Goal: Information Seeking & Learning: Learn about a topic

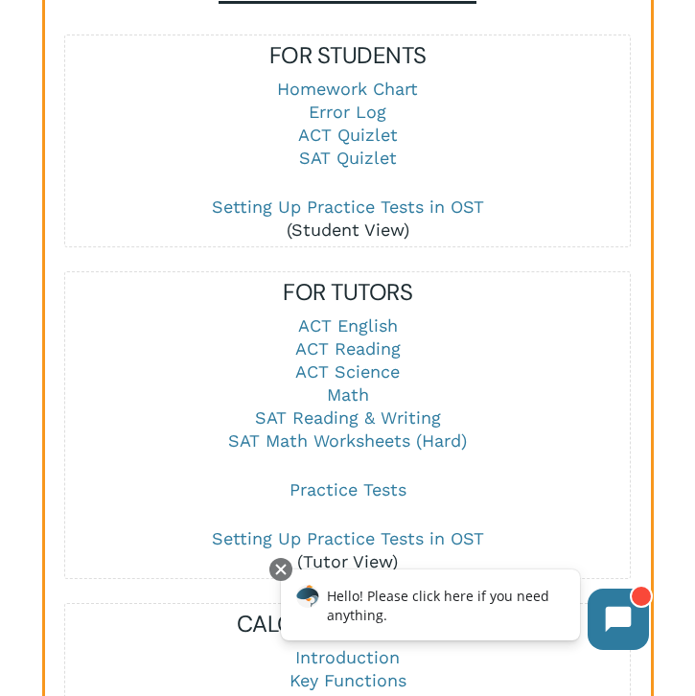
scroll to position [2346, 0]
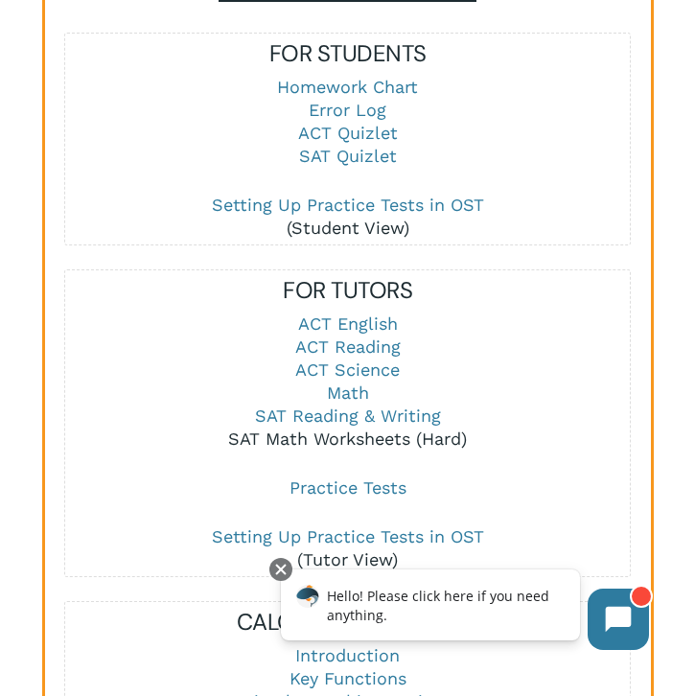
click at [346, 429] on link "SAT Math Worksheets (Hard)" at bounding box center [347, 439] width 239 height 20
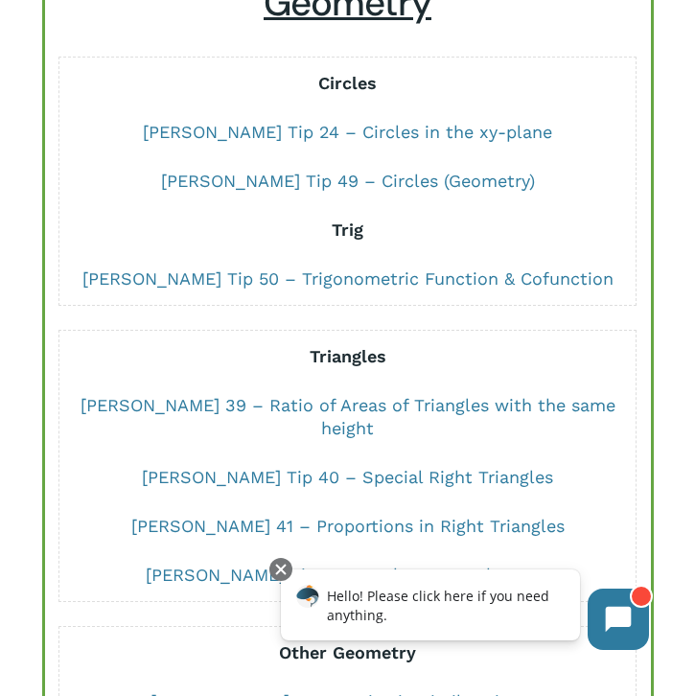
scroll to position [1518, 0]
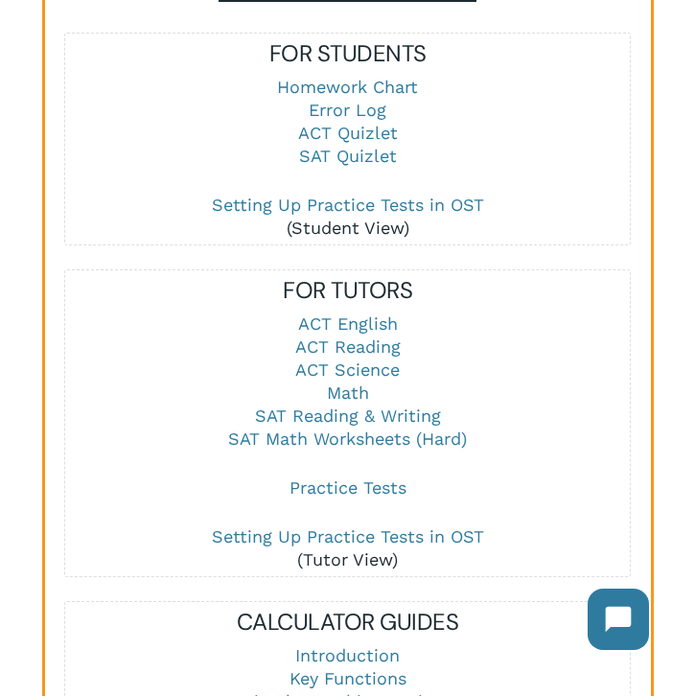
scroll to position [2390, 0]
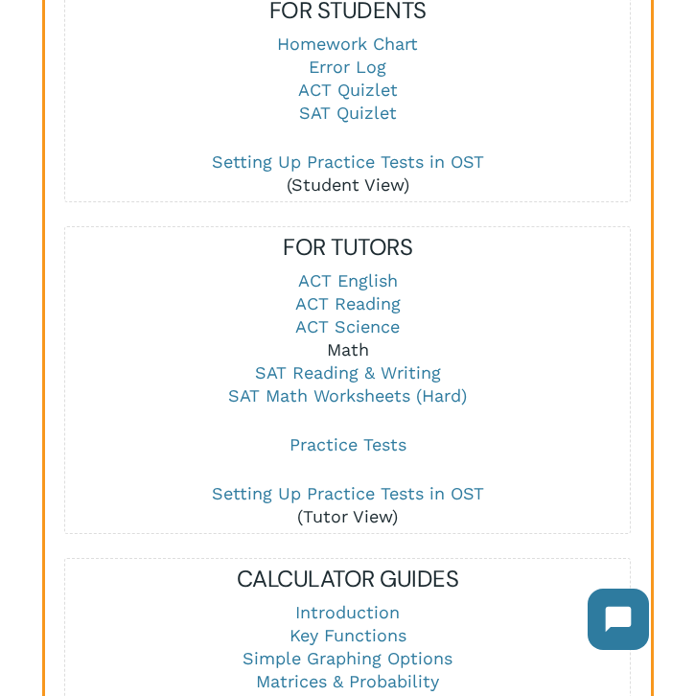
click at [339, 340] on link "Math" at bounding box center [348, 350] width 42 height 20
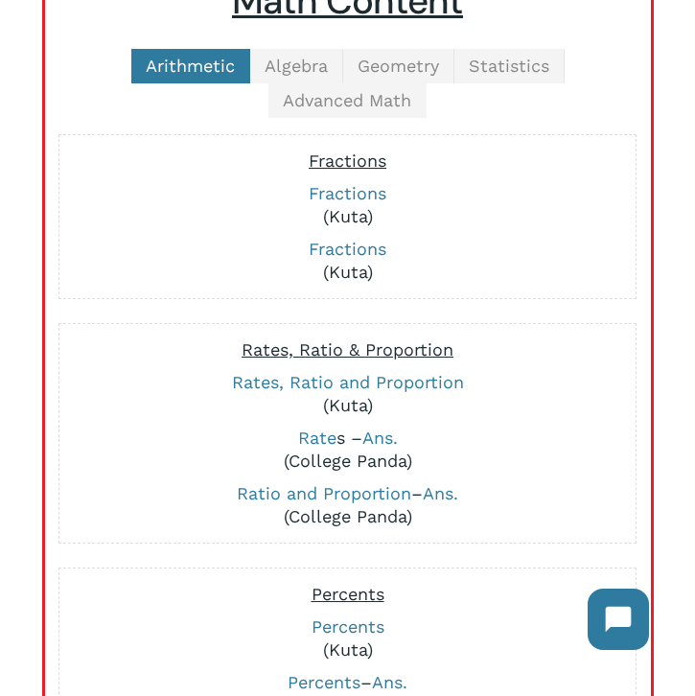
scroll to position [557, 0]
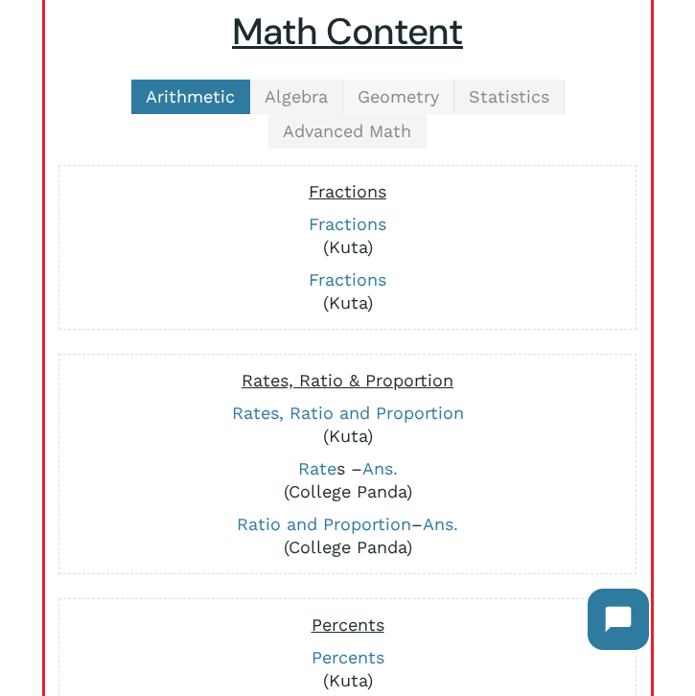
click at [421, 103] on span "Geometry" at bounding box center [399, 96] width 82 height 20
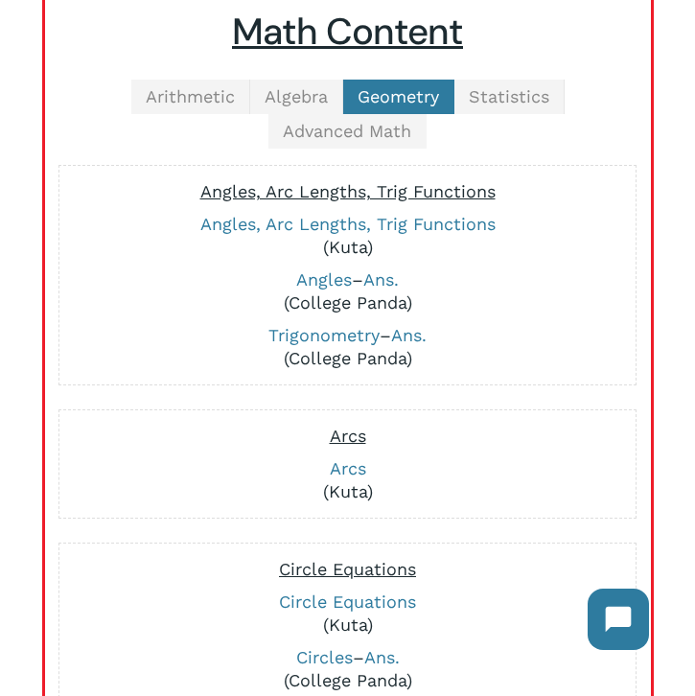
scroll to position [589, 0]
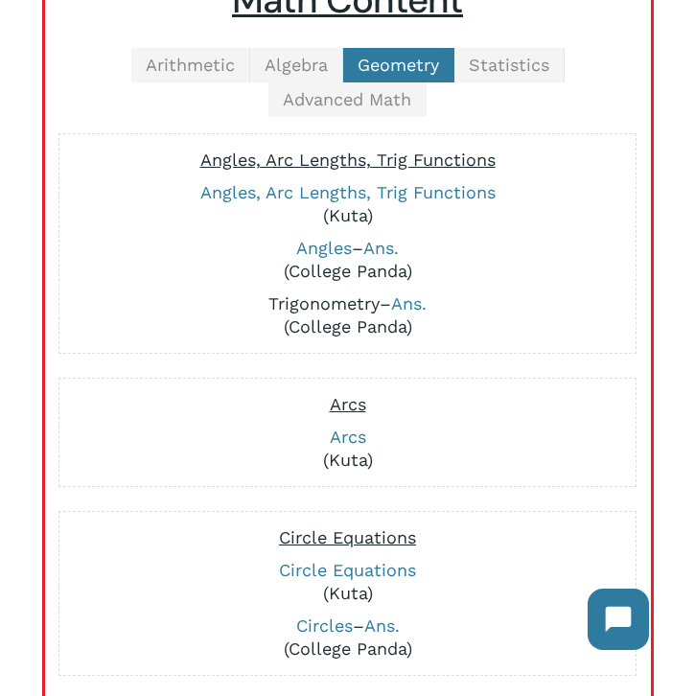
click at [309, 308] on link "Trigonometry" at bounding box center [324, 304] width 111 height 20
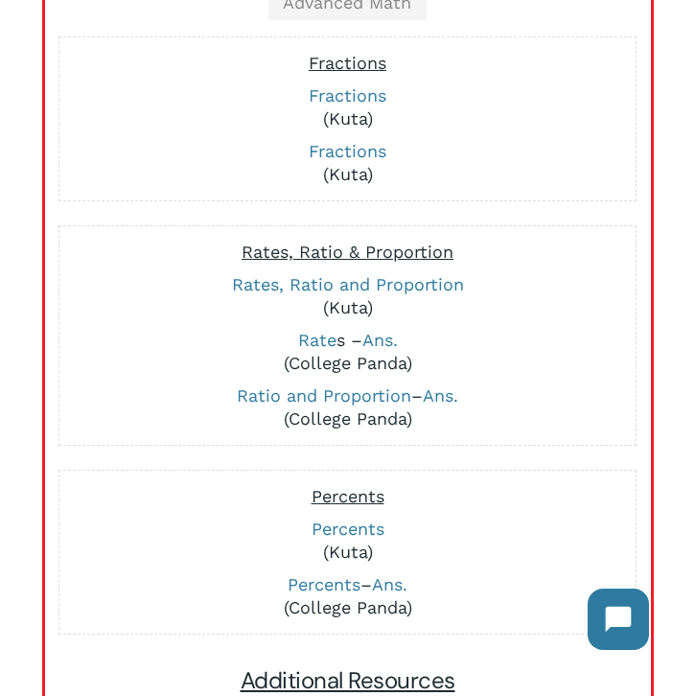
scroll to position [559, 0]
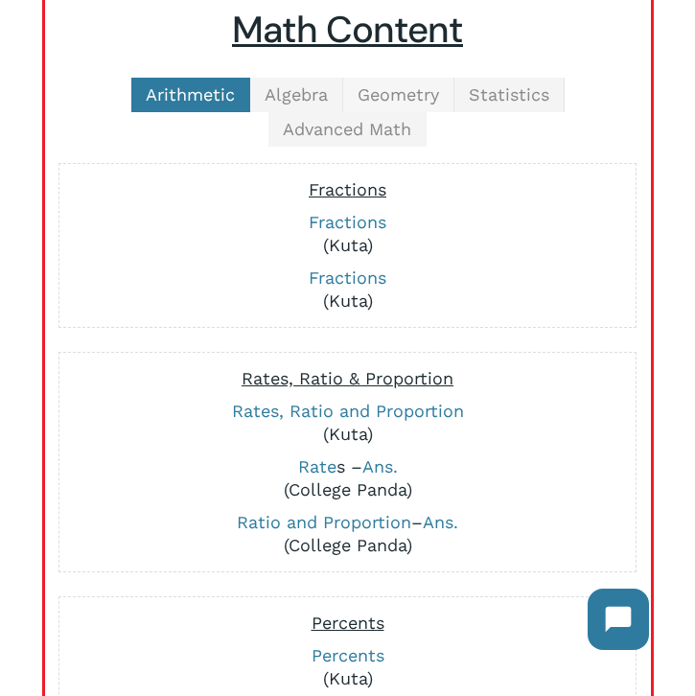
click at [417, 96] on span "Geometry" at bounding box center [399, 94] width 82 height 20
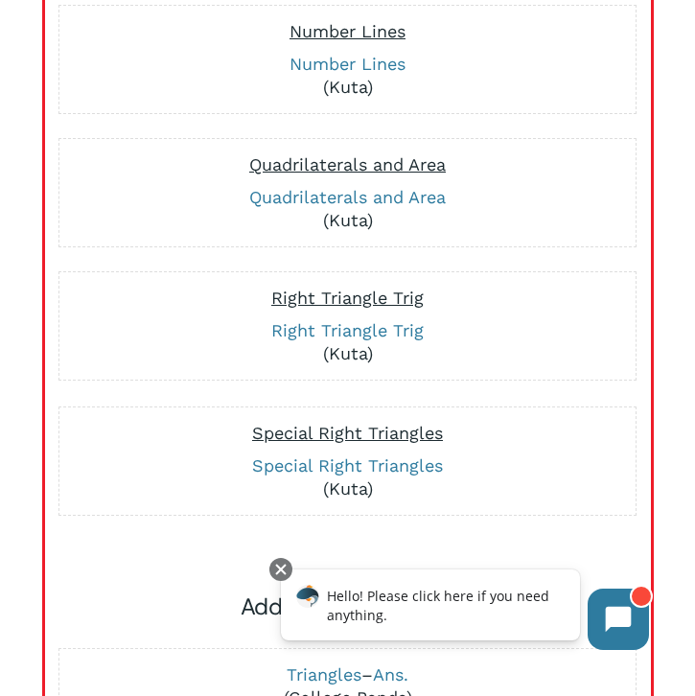
scroll to position [1707, 0]
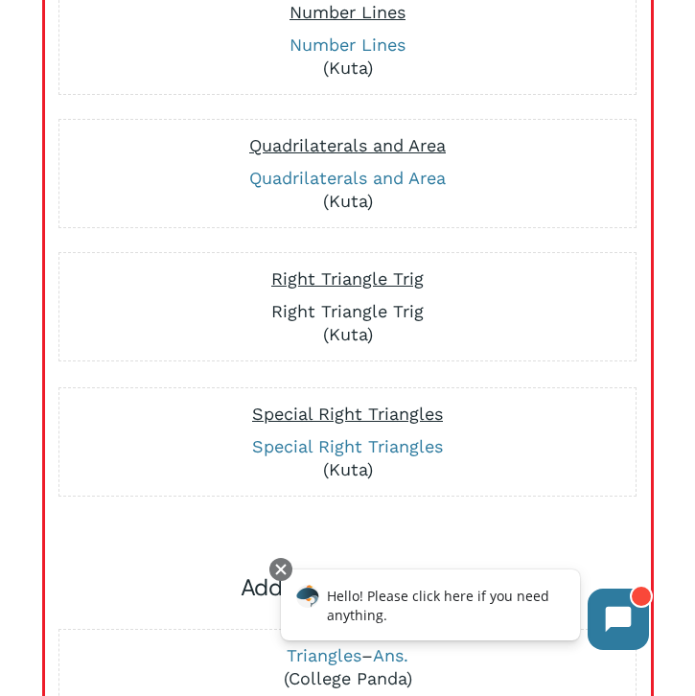
click at [414, 311] on link "Right Triangle Trig" at bounding box center [347, 311] width 153 height 20
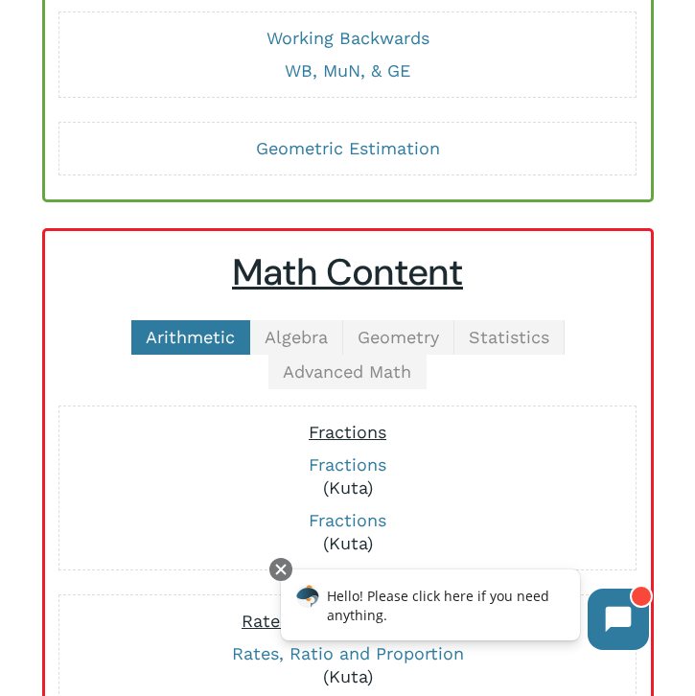
scroll to position [264, 0]
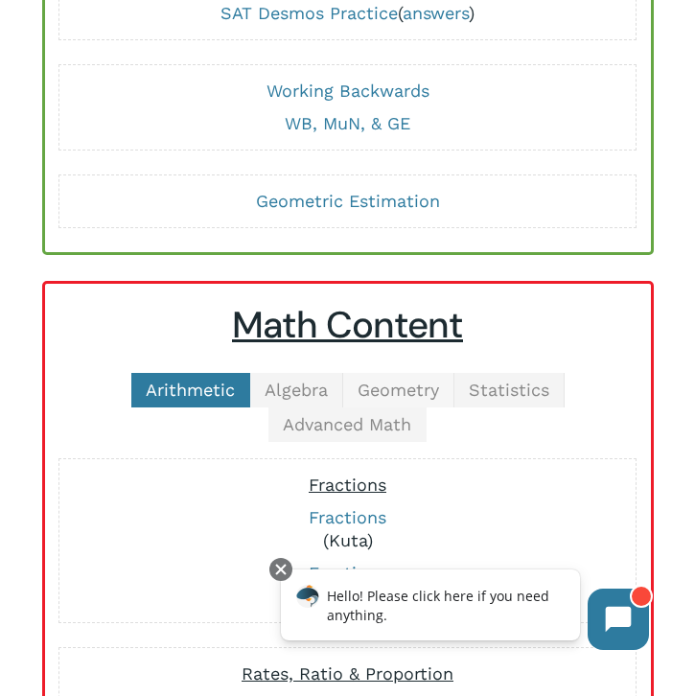
click at [420, 389] on span "Geometry" at bounding box center [399, 390] width 82 height 20
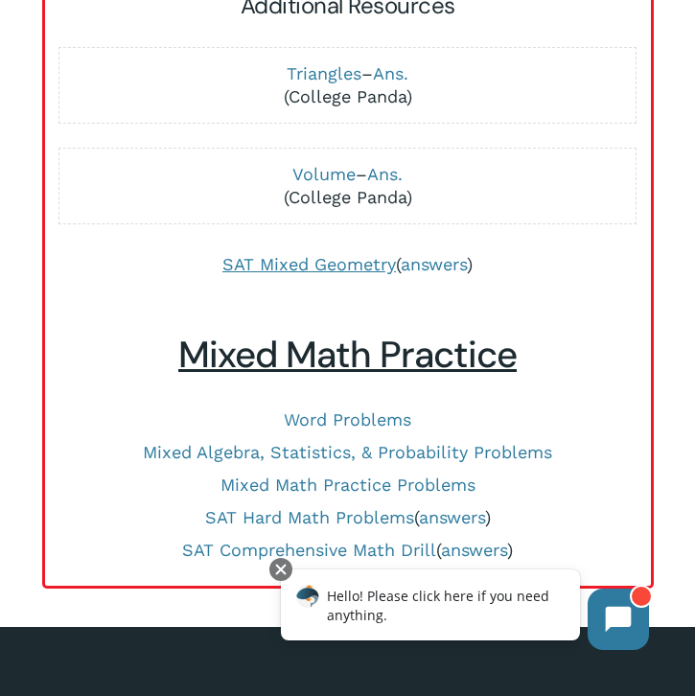
scroll to position [2309, 0]
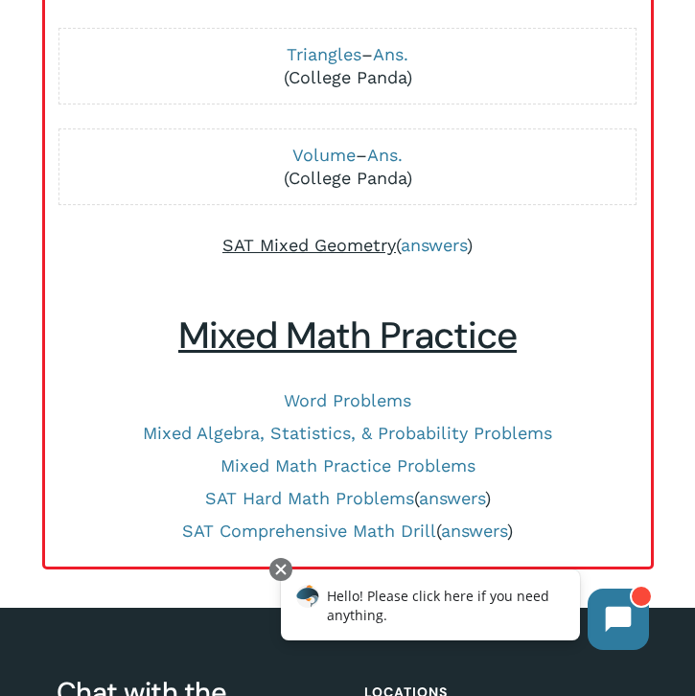
click at [357, 248] on span "SAT Mixed Geometry" at bounding box center [310, 245] width 174 height 20
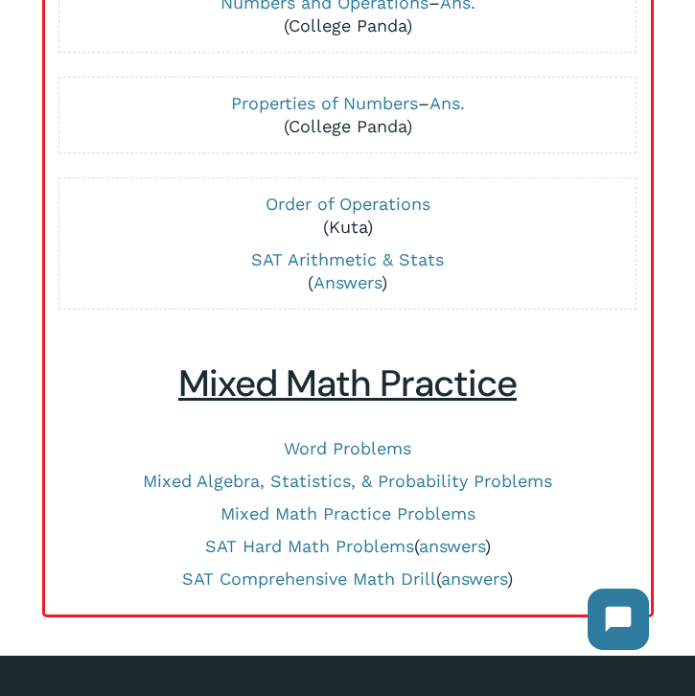
scroll to position [1439, 0]
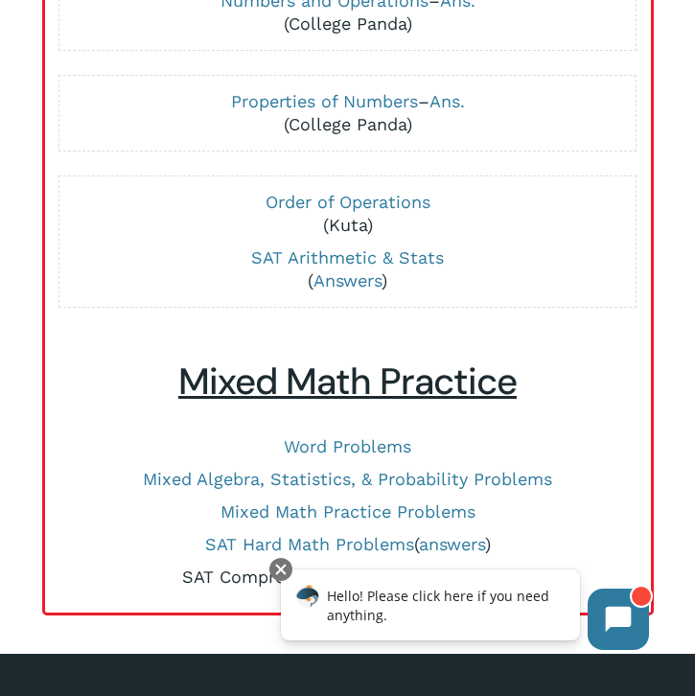
click at [224, 580] on link "SAT Comprehensive Math Drill" at bounding box center [309, 577] width 254 height 20
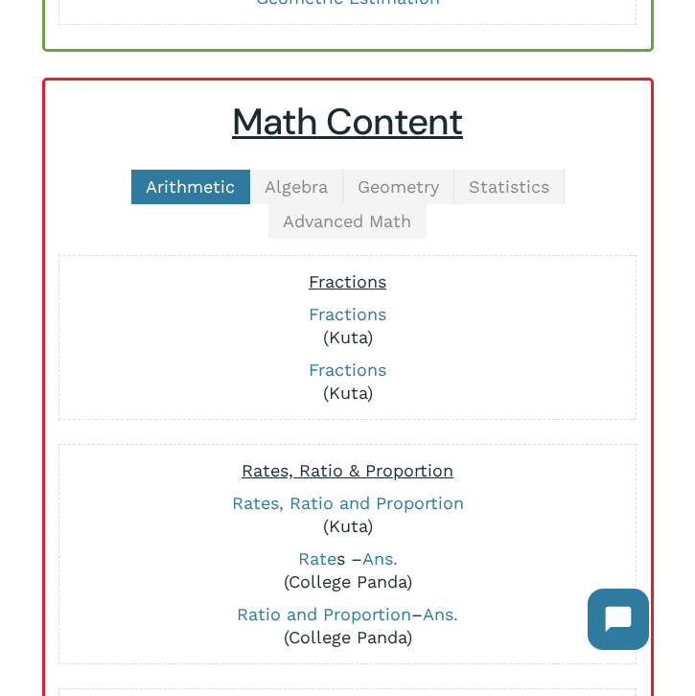
scroll to position [258, 0]
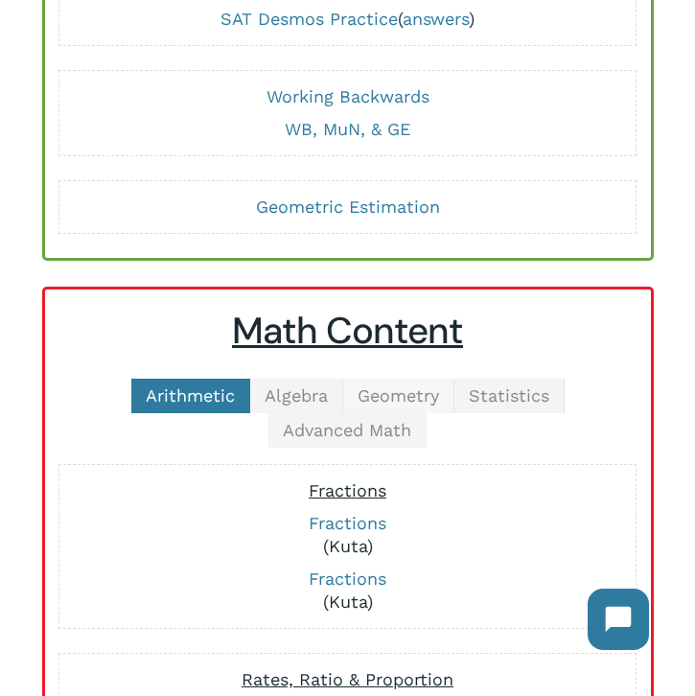
click at [419, 394] on span "Geometry" at bounding box center [399, 396] width 82 height 20
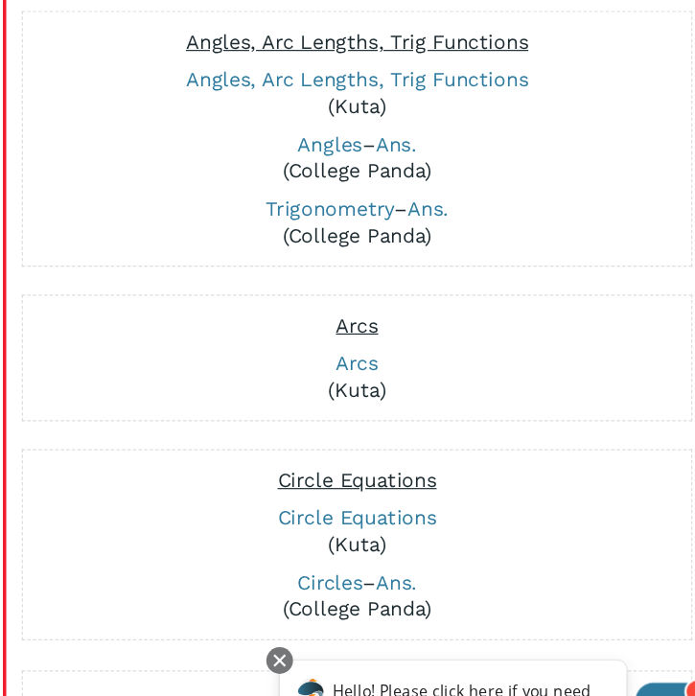
scroll to position [695, 0]
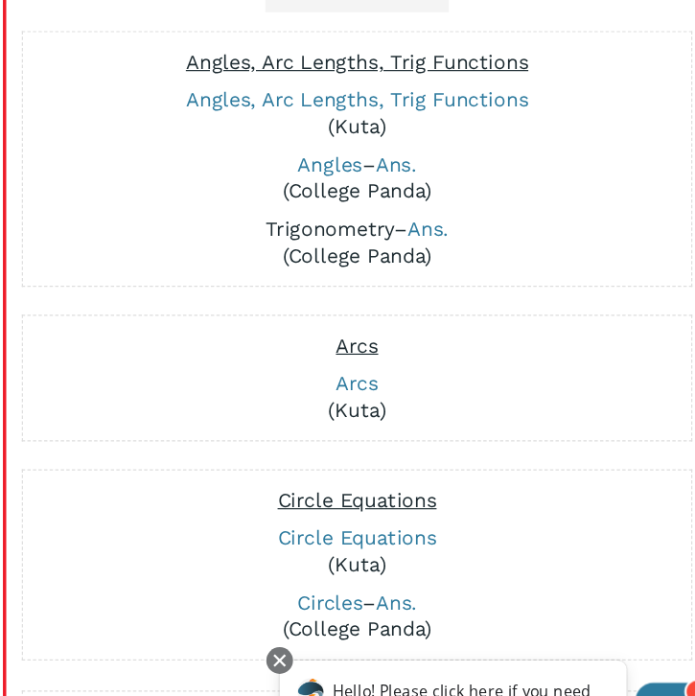
click at [321, 195] on link "Trigonometry" at bounding box center [324, 197] width 111 height 20
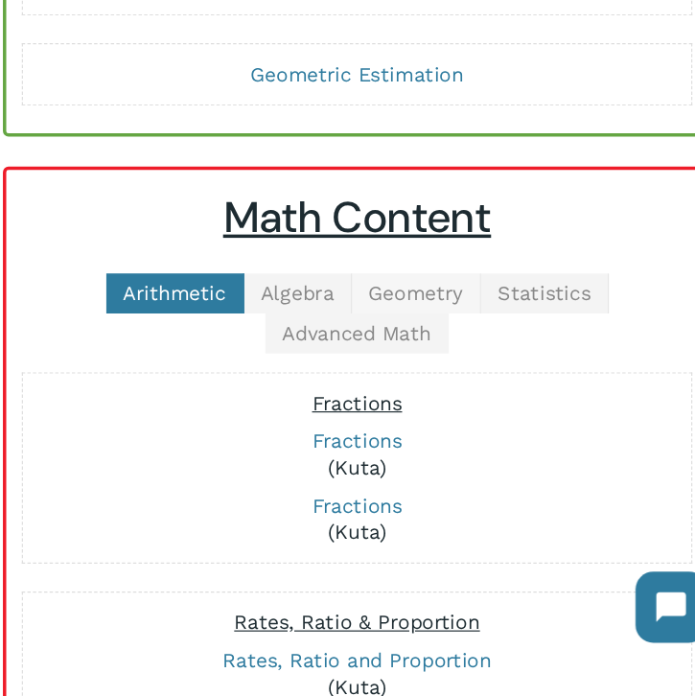
scroll to position [313, 0]
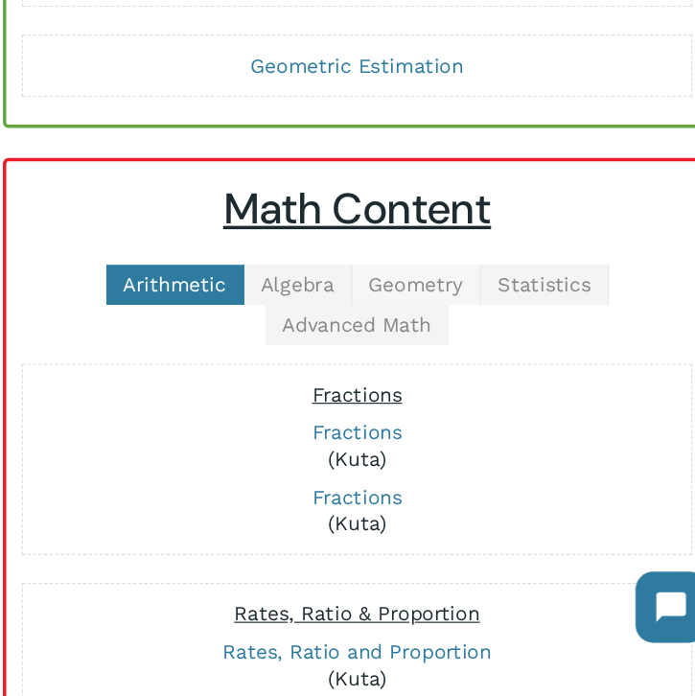
click at [385, 345] on span "Geometry" at bounding box center [399, 341] width 82 height 20
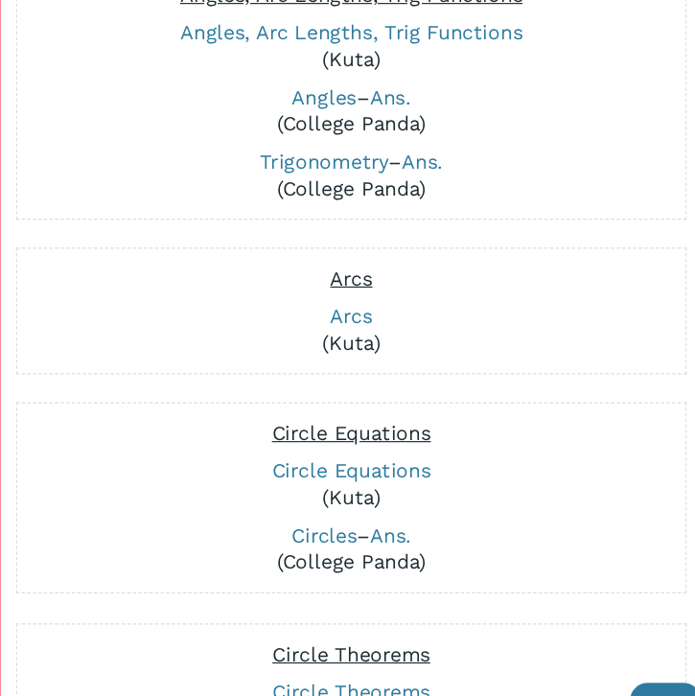
scroll to position [744, 0]
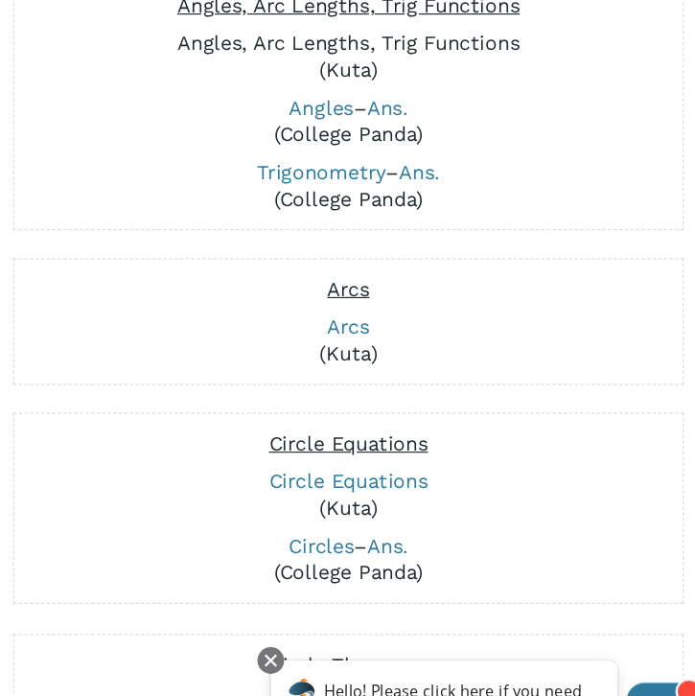
click at [367, 37] on link "Angles, Arc Lengths, Trig Functions" at bounding box center [347, 37] width 295 height 20
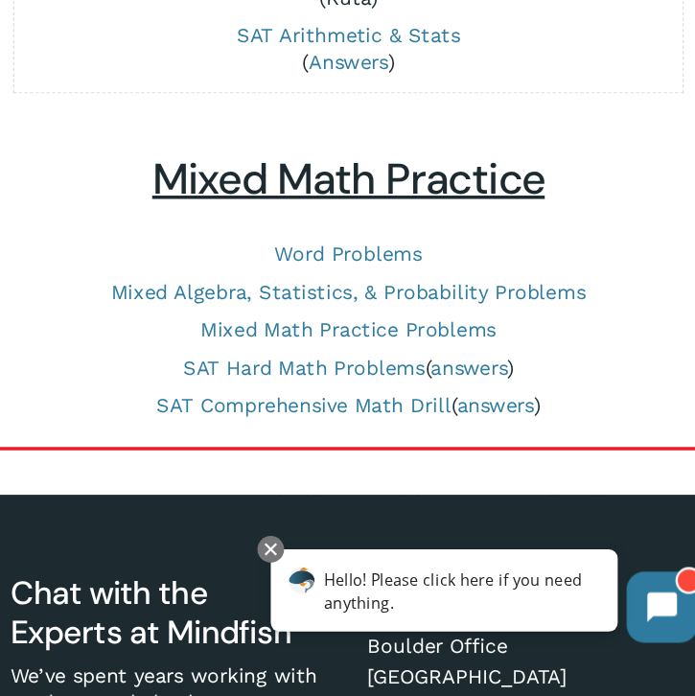
scroll to position [1575, 0]
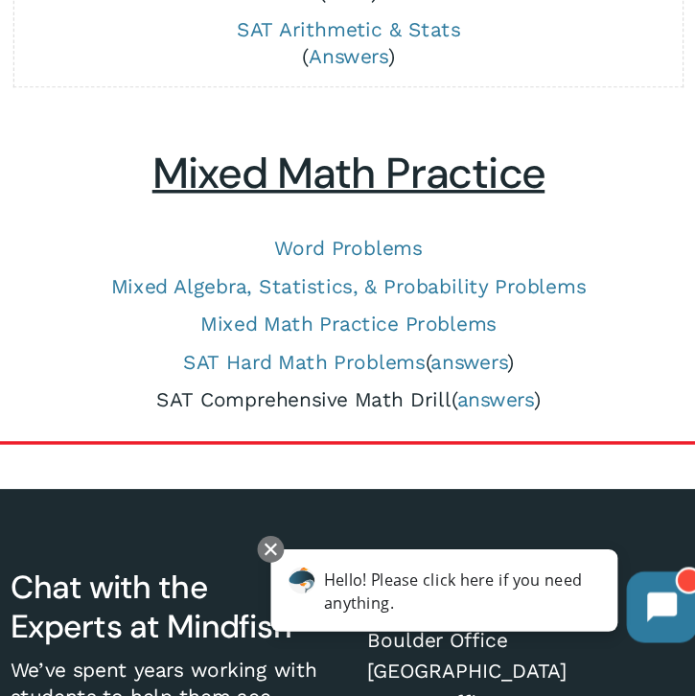
click at [228, 441] on link "SAT Comprehensive Math Drill" at bounding box center [309, 441] width 254 height 20
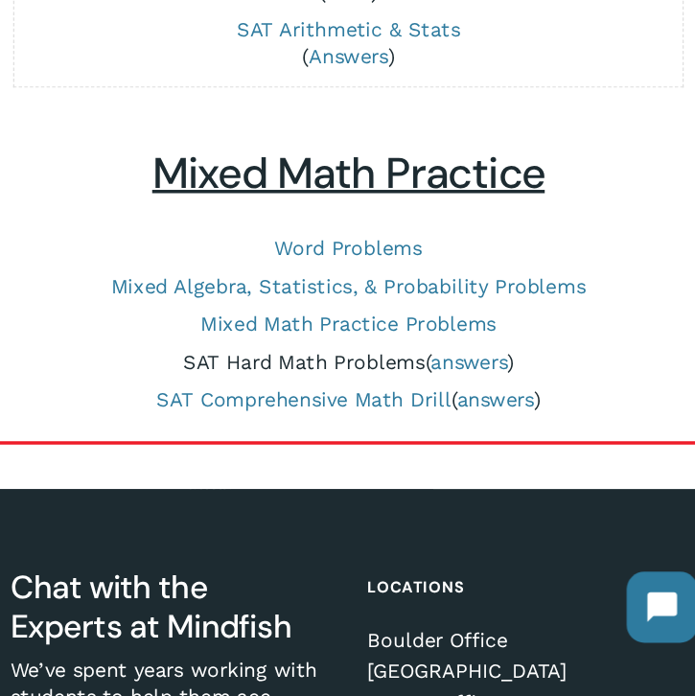
click at [294, 412] on link "SAT Hard Math Problems" at bounding box center [309, 408] width 209 height 20
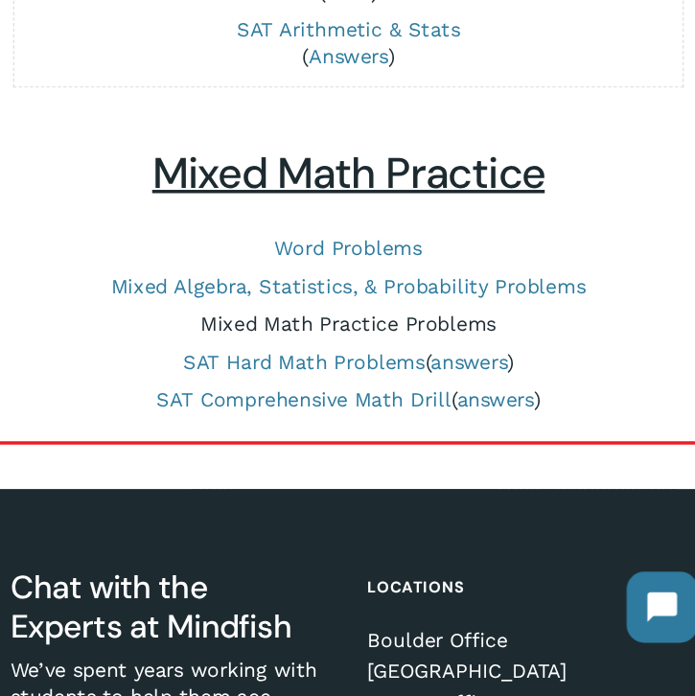
click at [255, 380] on link "Mixed Math Practice Problems" at bounding box center [348, 375] width 255 height 20
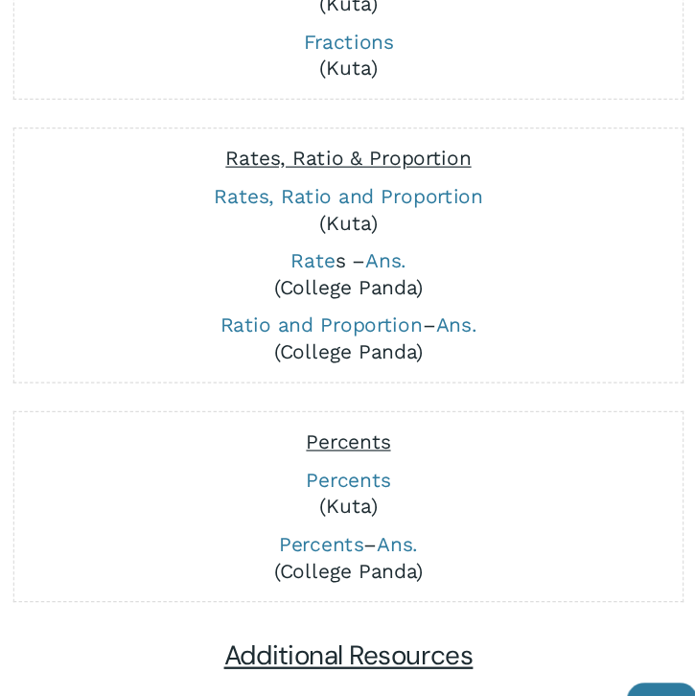
scroll to position [499, 0]
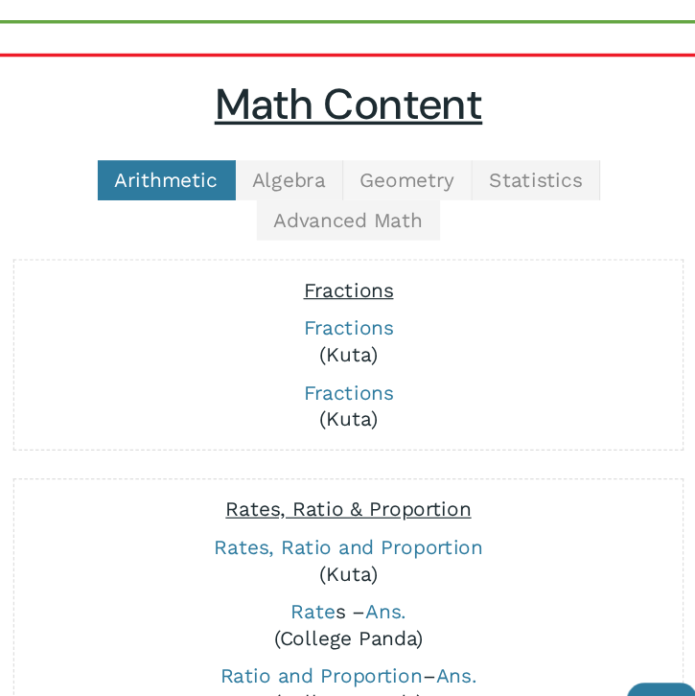
click at [401, 166] on link "Geometry" at bounding box center [398, 155] width 111 height 35
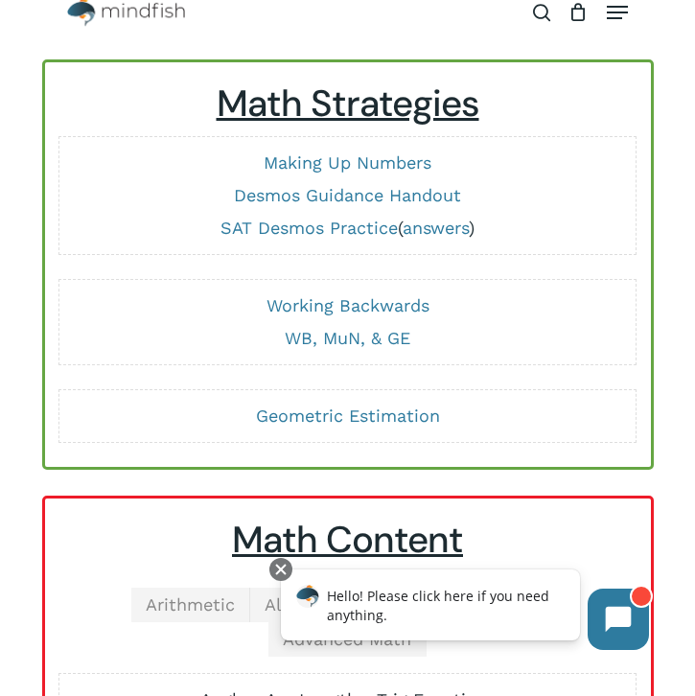
scroll to position [0, 0]
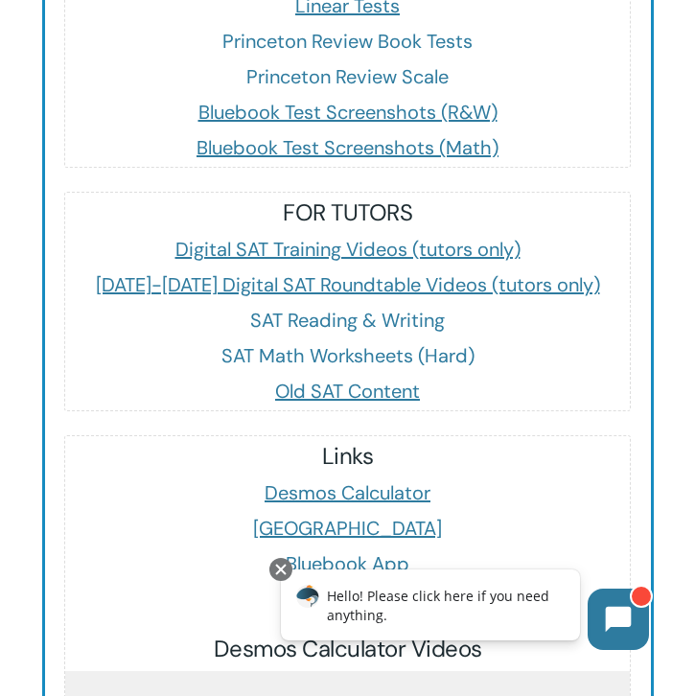
scroll to position [3475, 0]
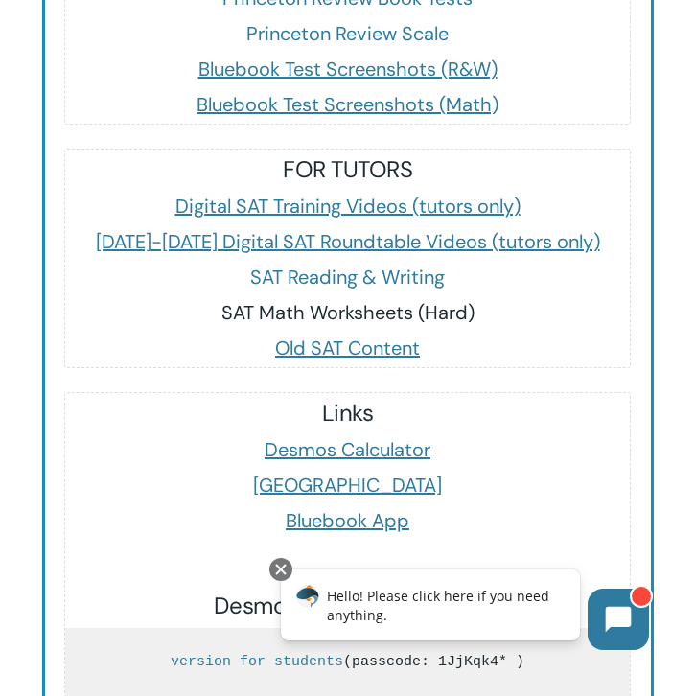
click at [247, 300] on link "SAT Math Worksheets (Hard)" at bounding box center [348, 312] width 253 height 25
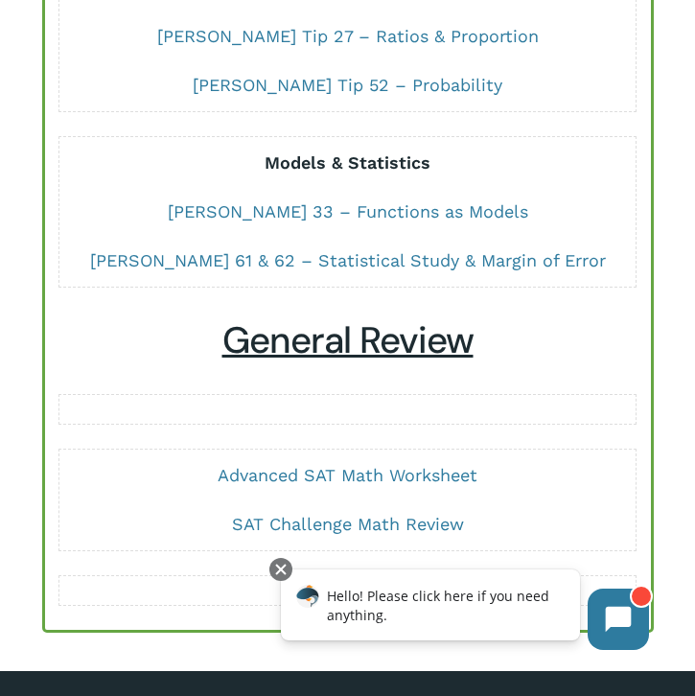
scroll to position [2696, 0]
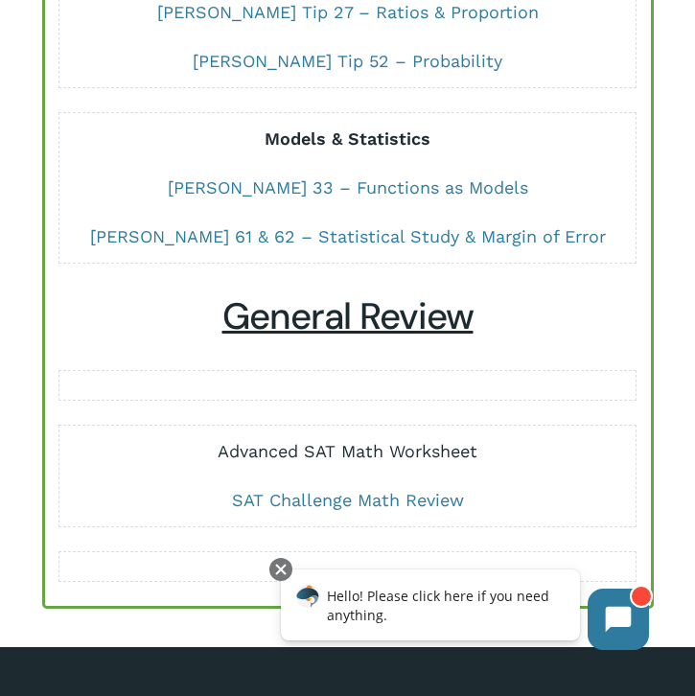
click at [299, 441] on link "Advanced SAT Math Worksheet" at bounding box center [348, 451] width 260 height 20
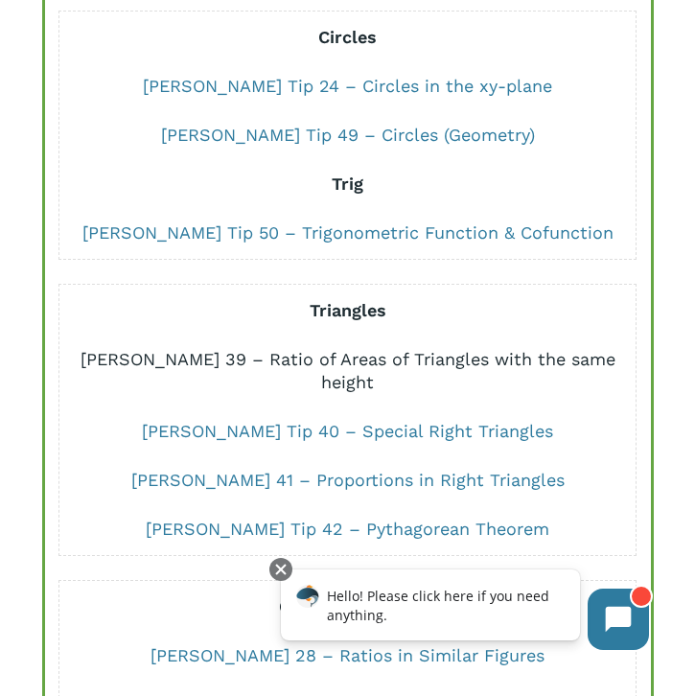
scroll to position [1553, 0]
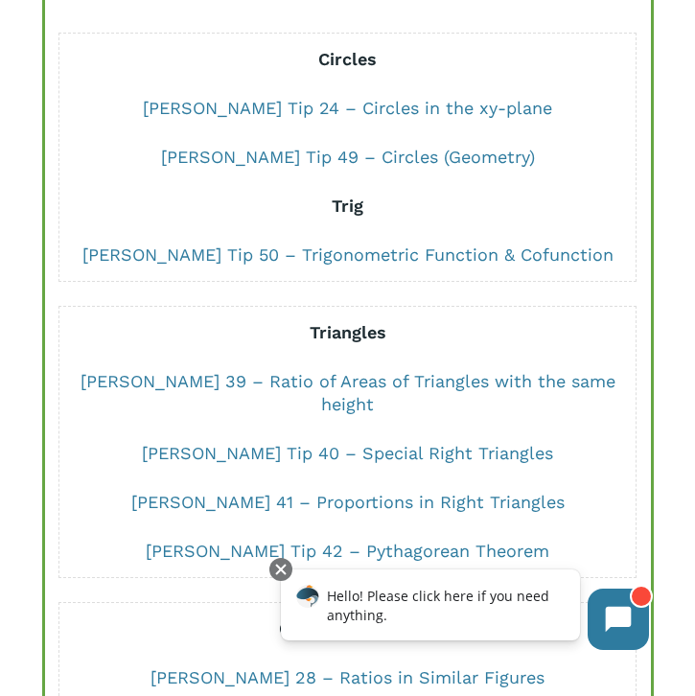
click at [366, 267] on div "Circles Dr Chung Tip 24 – Circles in the xy-plane Dr Chung Tip 49 – Circles (Ge…" at bounding box center [348, 157] width 566 height 228
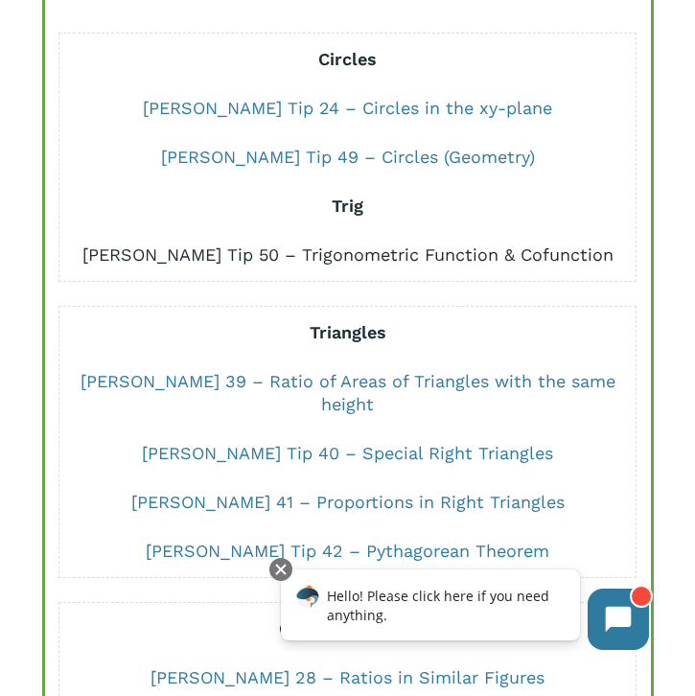
click at [365, 260] on link "Dr Chung Tip 50 – Trigonometric Function & Cofunction" at bounding box center [347, 255] width 531 height 20
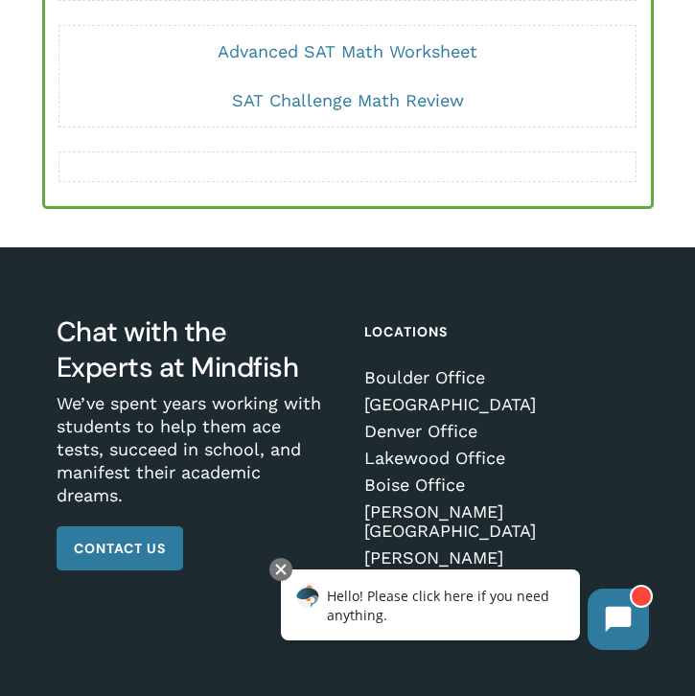
scroll to position [3365, 0]
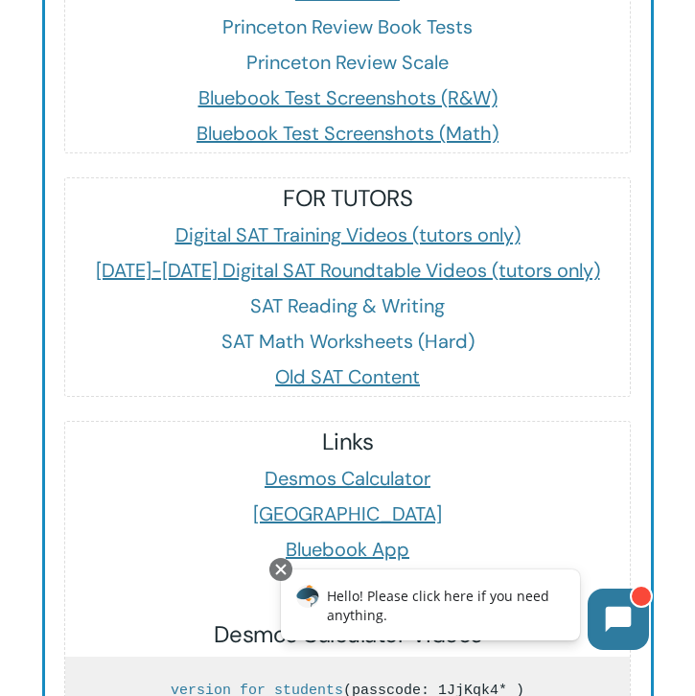
scroll to position [3420, 0]
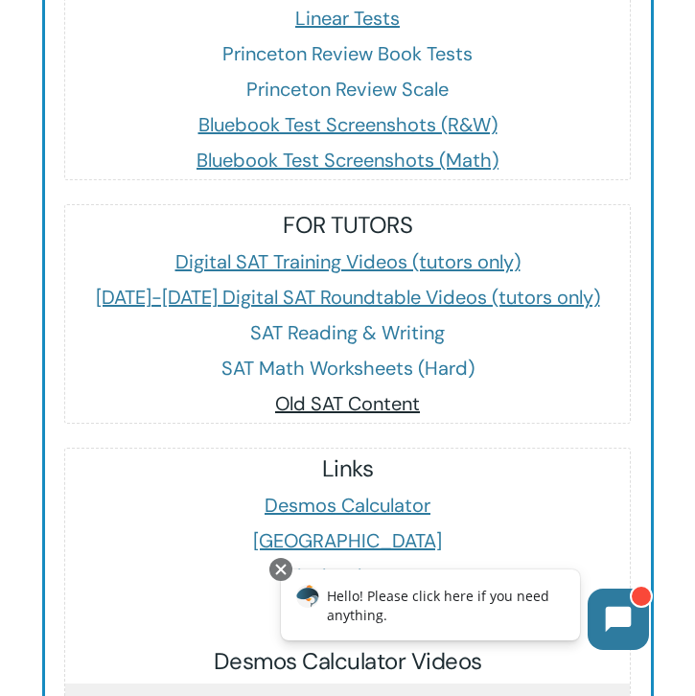
click at [294, 391] on span "Old SAT Content" at bounding box center [347, 403] width 145 height 25
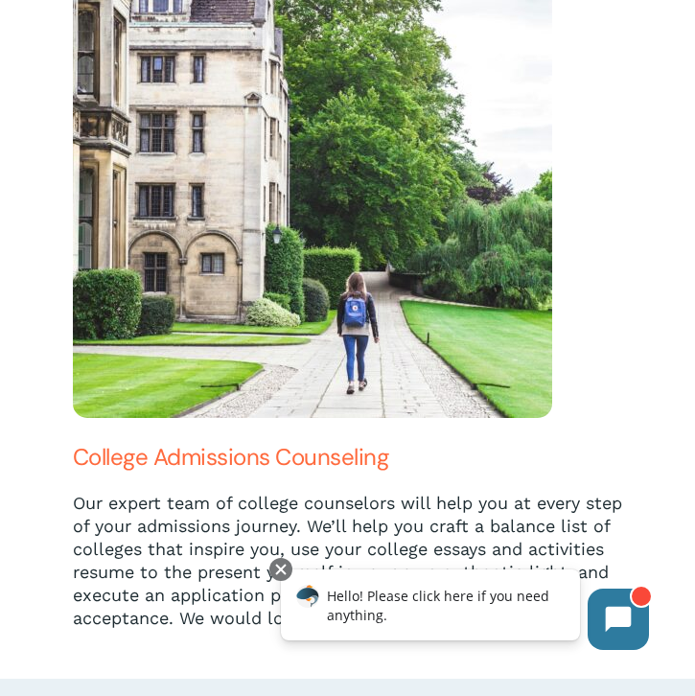
scroll to position [5779, 0]
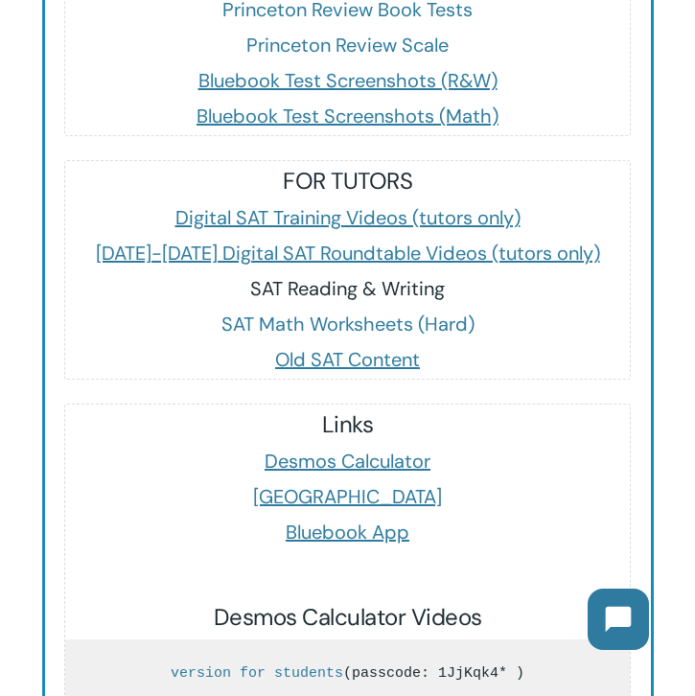
click at [264, 276] on link "SAT Reading & Writing" at bounding box center [347, 288] width 195 height 25
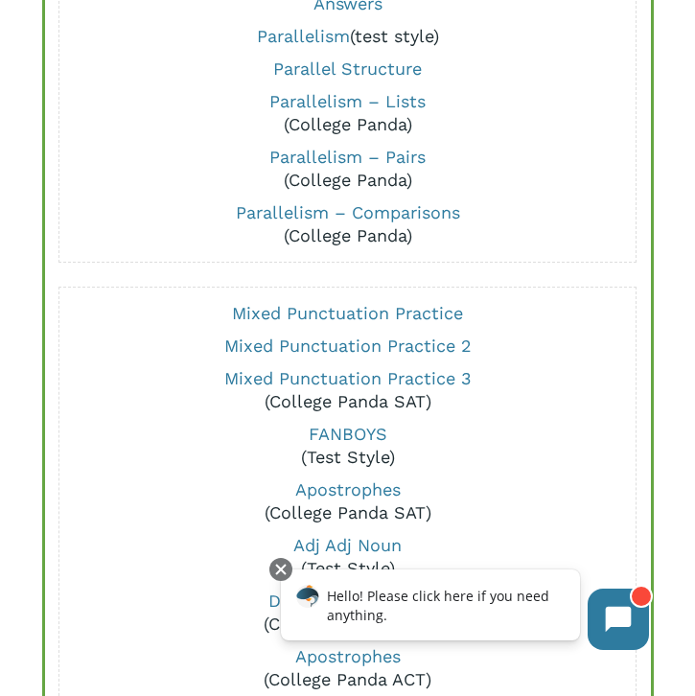
scroll to position [3366, 0]
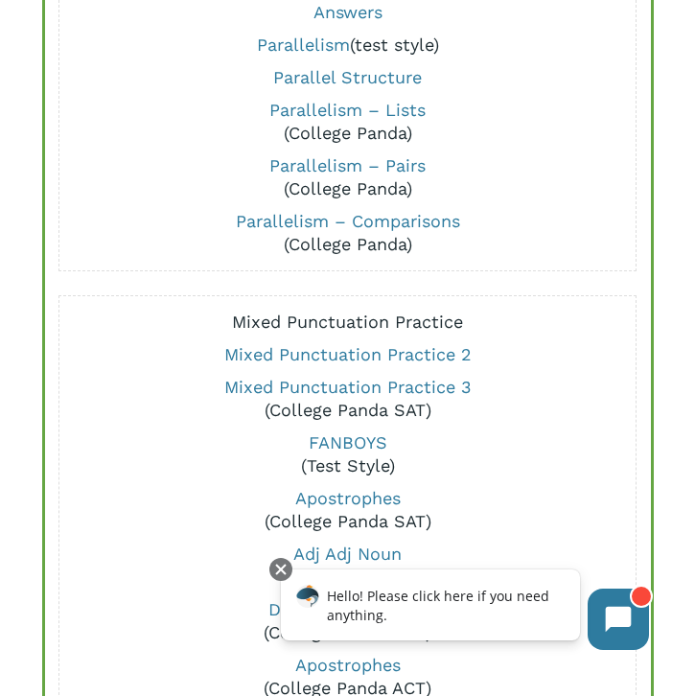
click at [284, 318] on link "Mixed Punctuation Practice" at bounding box center [347, 322] width 231 height 20
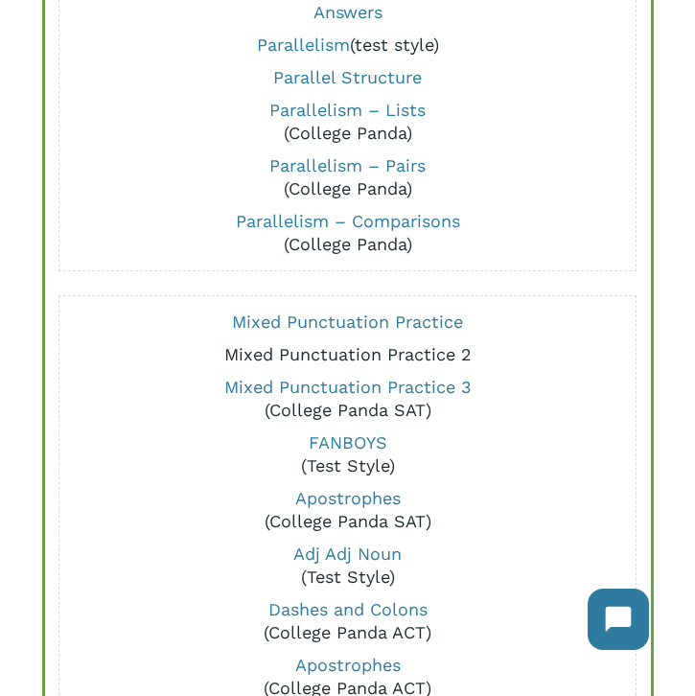
click at [290, 352] on link "Mixed Punctuation Practice 2" at bounding box center [347, 354] width 247 height 20
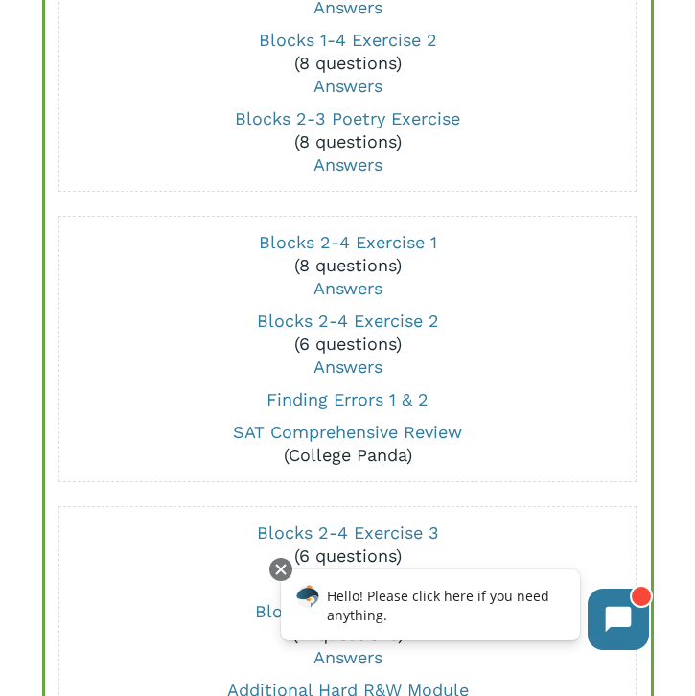
scroll to position [272, 0]
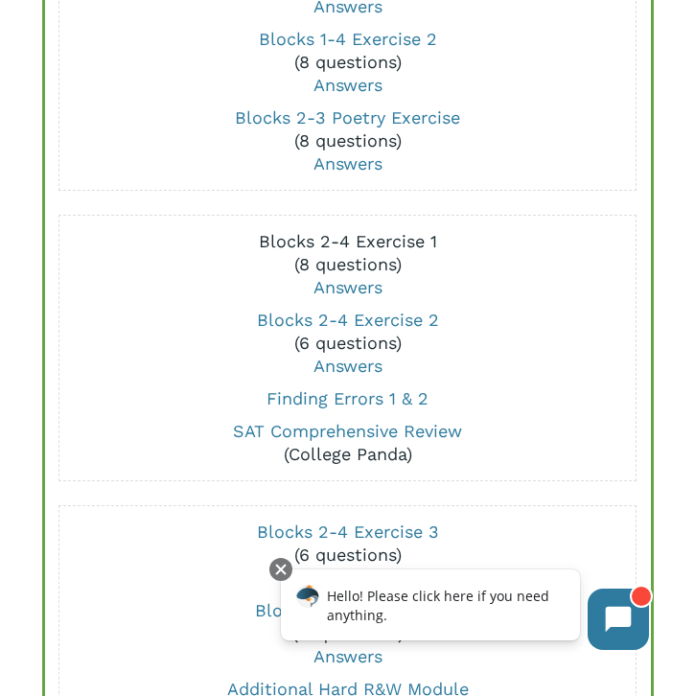
click at [344, 237] on link "Blocks 2-4 Exercise 1" at bounding box center [348, 241] width 178 height 20
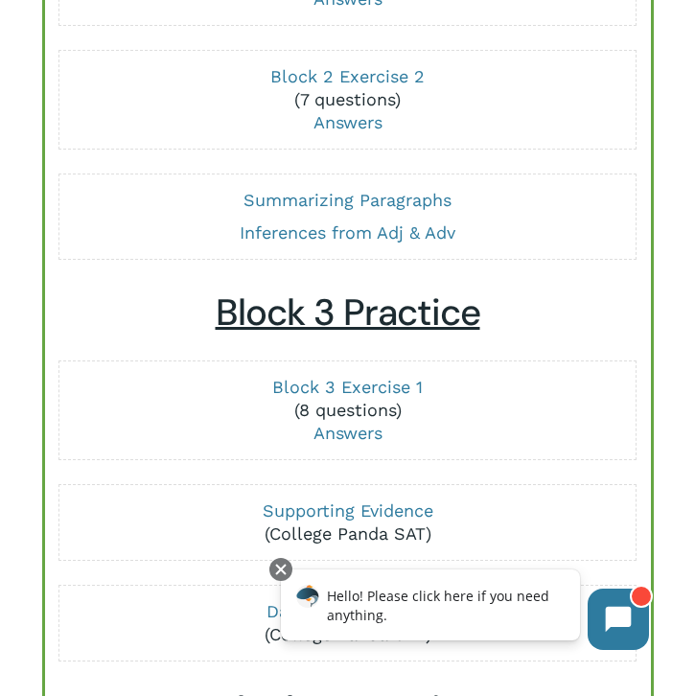
scroll to position [2004, 0]
